Goal: Entertainment & Leisure: Consume media (video, audio)

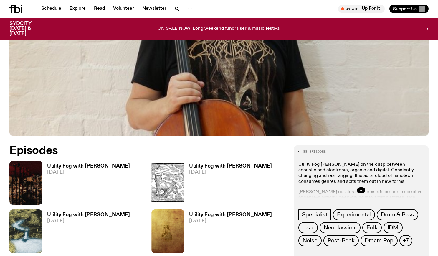
scroll to position [221, 0]
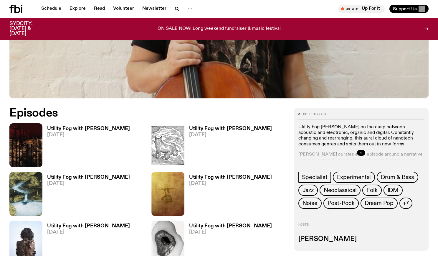
click at [87, 128] on h3 "Utility Fog with [PERSON_NAME]" at bounding box center [88, 128] width 83 height 5
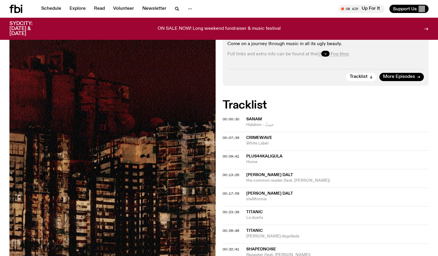
scroll to position [220, 0]
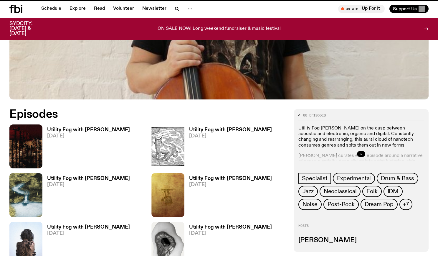
scroll to position [221, 0]
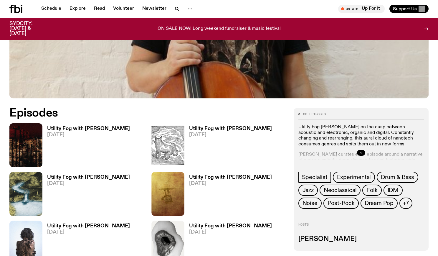
click at [215, 127] on h3 "Utility Fog with [PERSON_NAME]" at bounding box center [230, 128] width 83 height 5
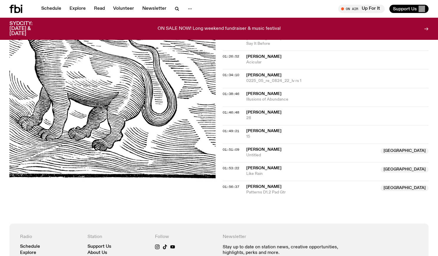
scroll to position [586, 0]
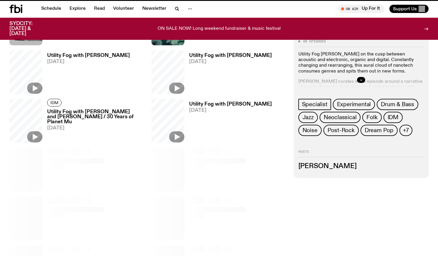
scroll to position [221, 0]
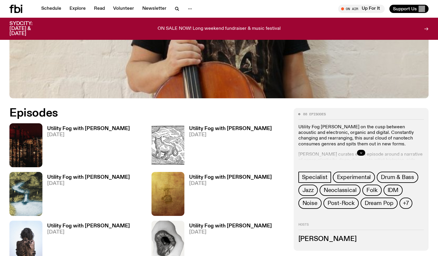
click at [75, 177] on h3 "Utility Fog with [PERSON_NAME]" at bounding box center [88, 177] width 83 height 5
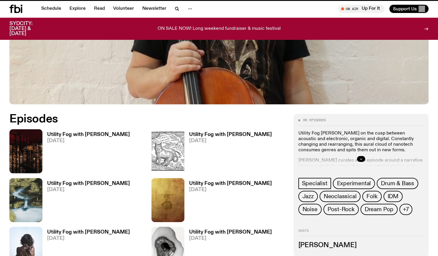
scroll to position [216, 0]
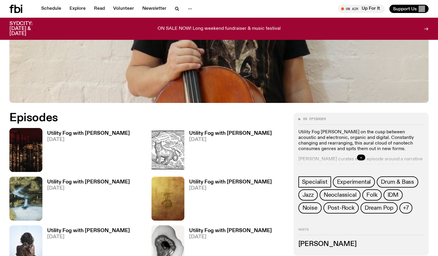
click at [219, 181] on h3 "Utility Fog with [PERSON_NAME]" at bounding box center [230, 181] width 83 height 5
